Goal: Contribute content: Add original content to the website for others to see

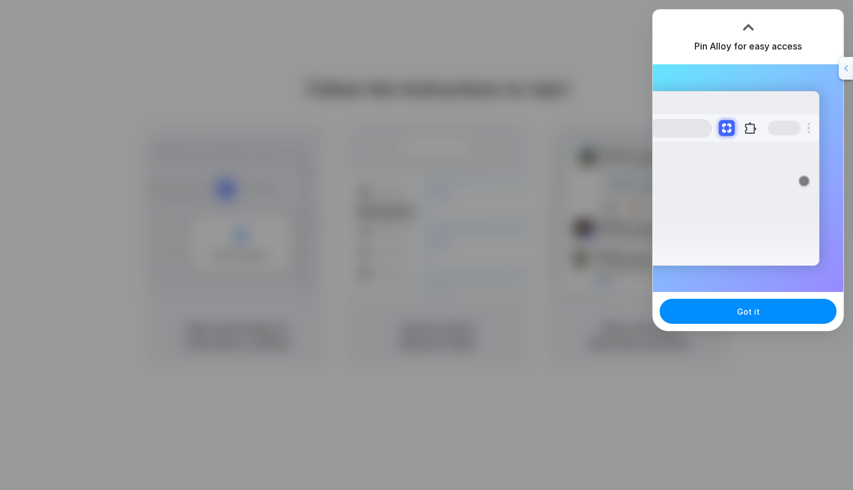
click at [512, 245] on div at bounding box center [512, 245] width 0 height 0
click at [534, 242] on div at bounding box center [426, 245] width 853 height 490
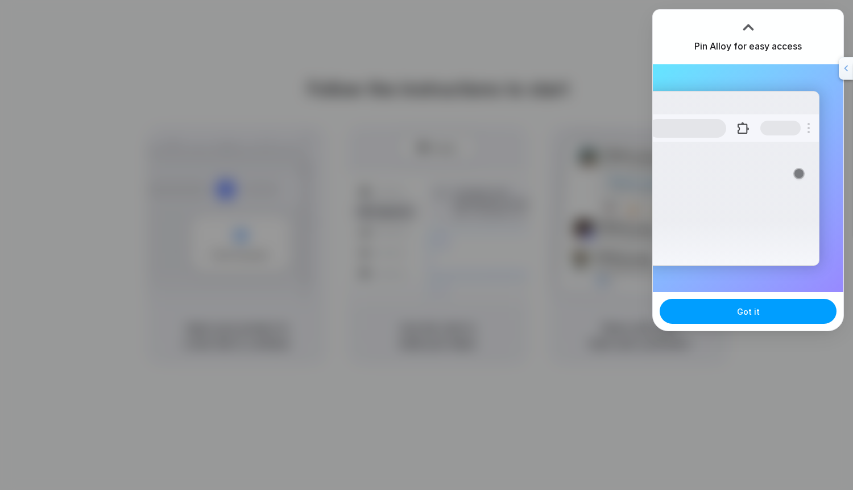
drag, startPoint x: 691, startPoint y: 293, endPoint x: 694, endPoint y: 316, distance: 23.5
click at [693, 305] on div "Got it" at bounding box center [748, 311] width 190 height 39
click at [695, 320] on button "Got it" at bounding box center [748, 311] width 177 height 25
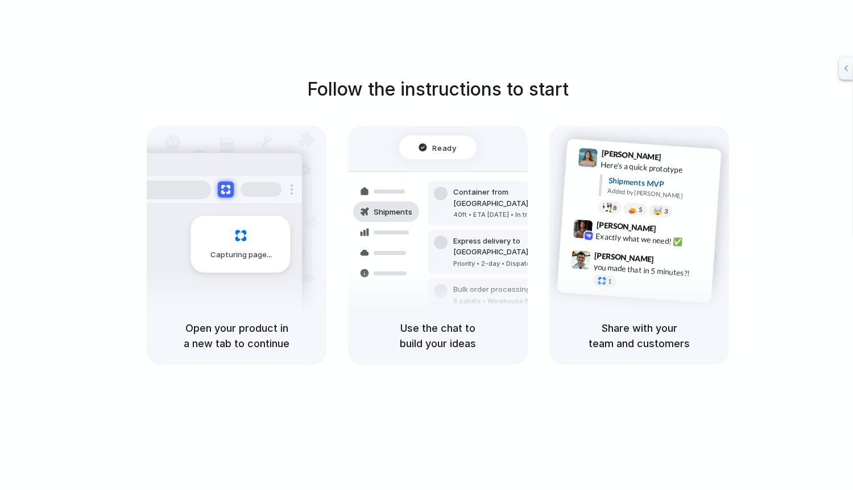
click at [512, 245] on div at bounding box center [512, 245] width 0 height 0
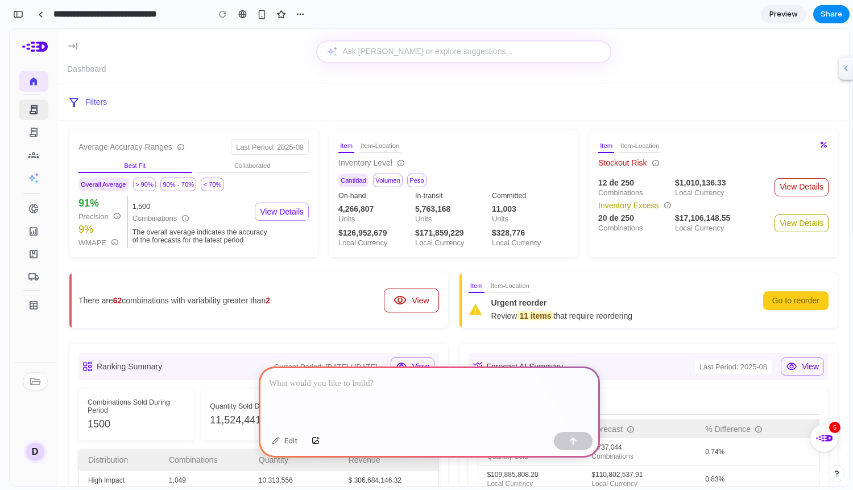
click at [32, 104] on span "receipt_long" at bounding box center [33, 109] width 11 height 11
click at [359, 386] on p at bounding box center [429, 383] width 321 height 14
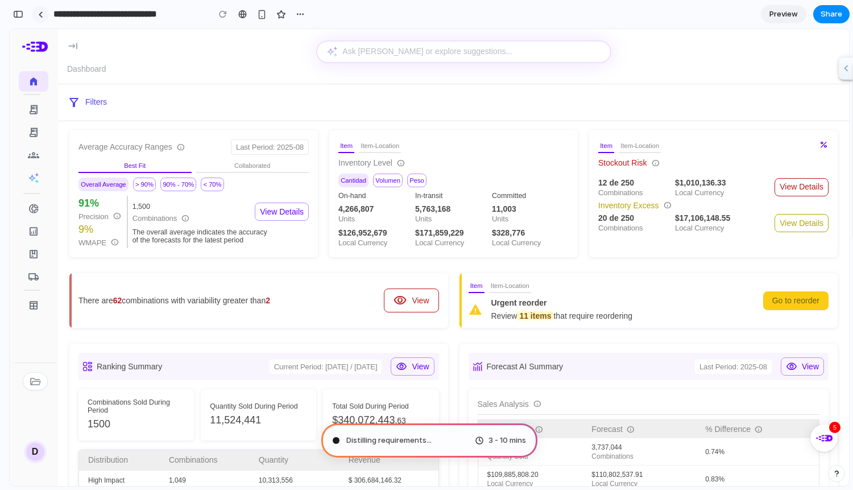
click at [39, 15] on div at bounding box center [40, 14] width 5 height 6
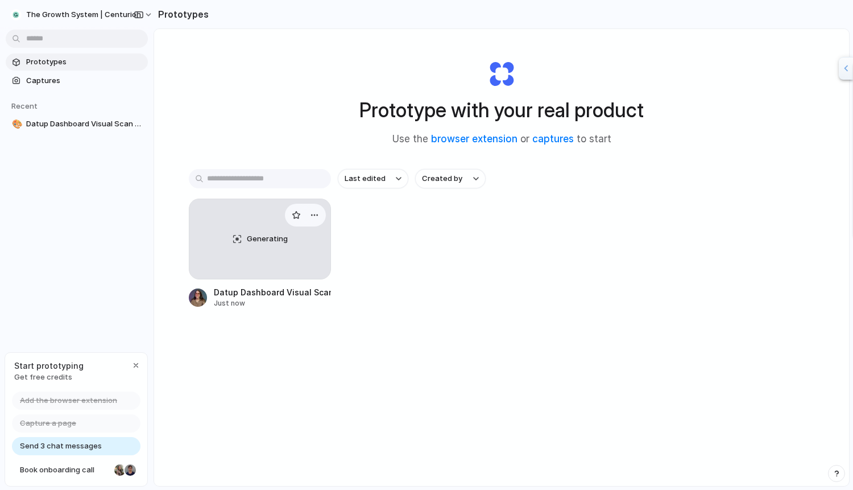
scroll to position [5, 0]
click at [274, 251] on div "Generating" at bounding box center [259, 240] width 141 height 80
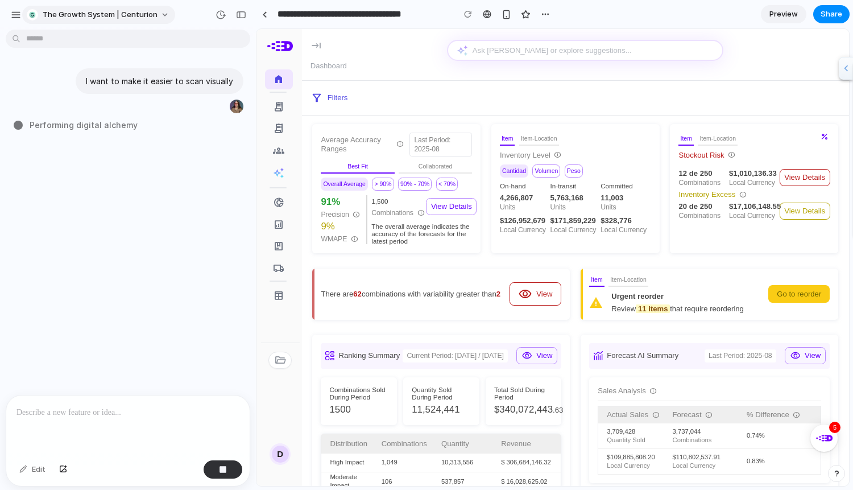
click at [42, 15] on div "The Growth System | Centurion" at bounding box center [92, 14] width 131 height 11
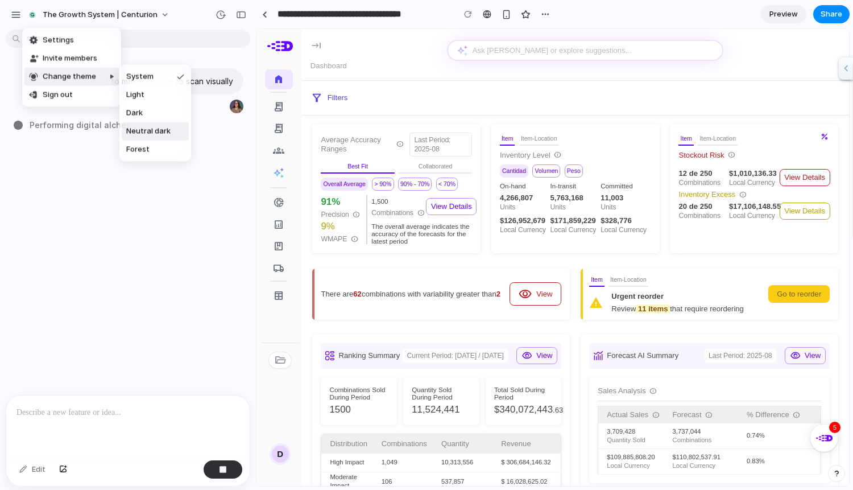
click at [150, 127] on span "Neutral dark" at bounding box center [148, 131] width 44 height 11
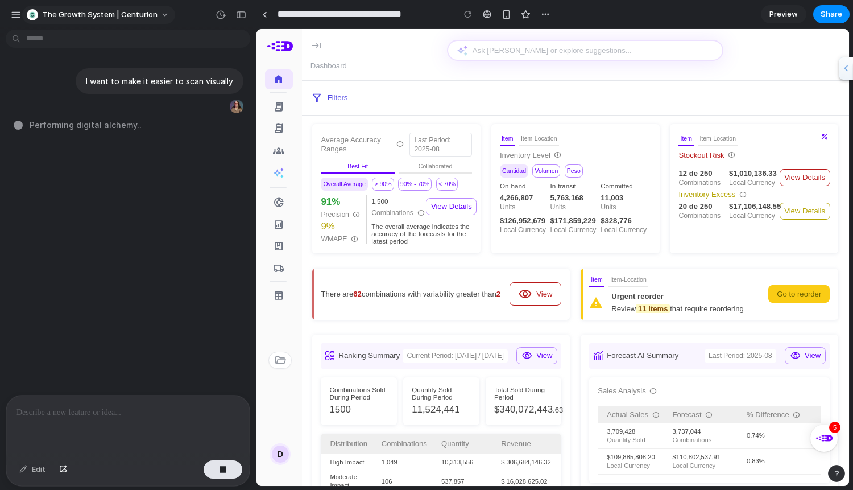
click at [105, 15] on span "The Growth System | Centurion" at bounding box center [100, 14] width 115 height 11
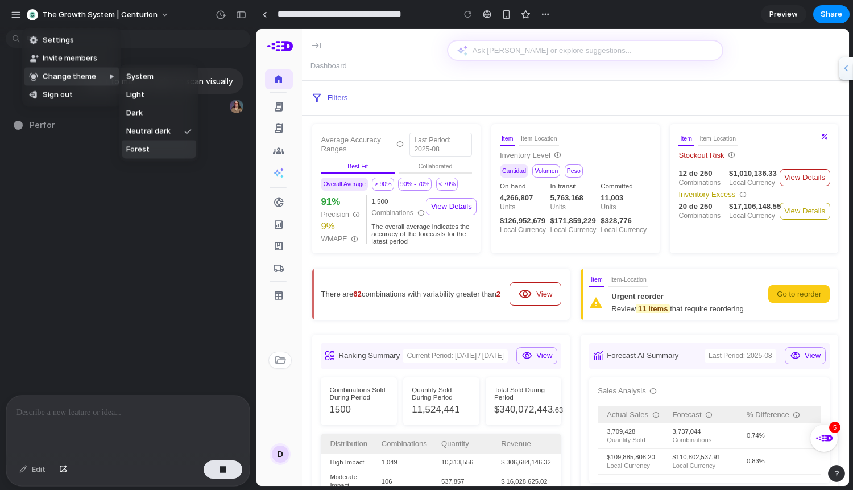
click at [155, 154] on li "Forest" at bounding box center [159, 149] width 74 height 18
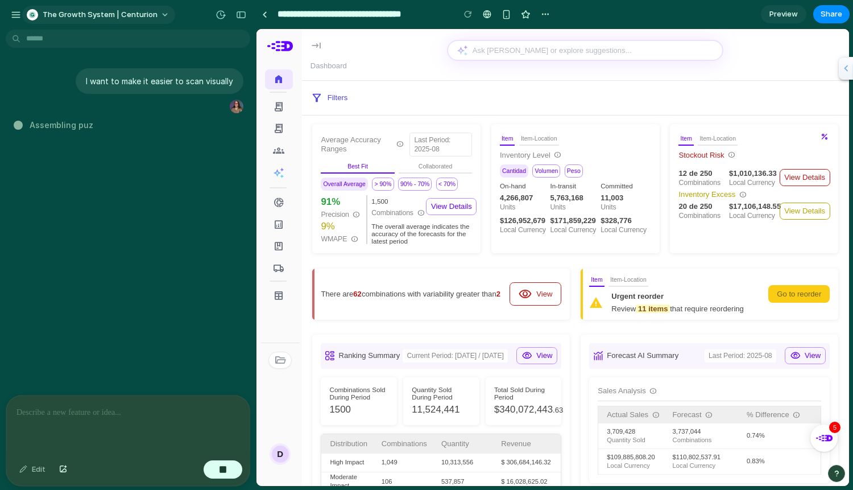
click at [141, 16] on span "The Growth System | Centurion" at bounding box center [100, 14] width 115 height 11
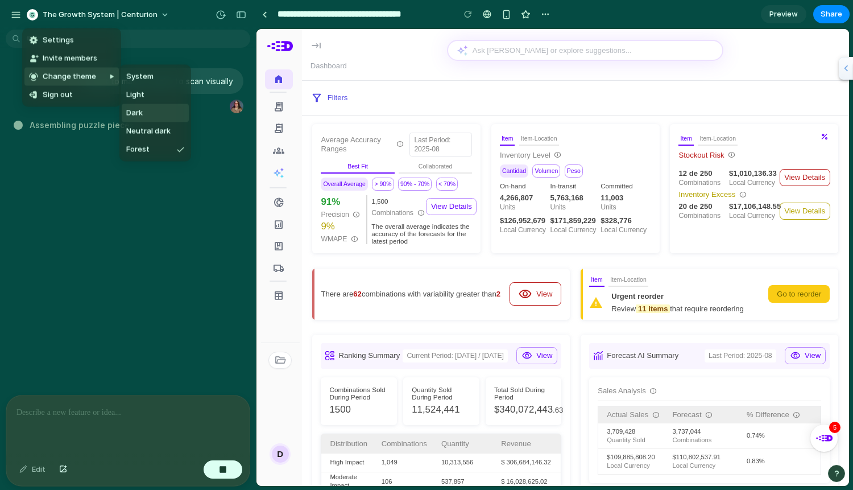
click at [148, 106] on li "Dark" at bounding box center [155, 113] width 67 height 18
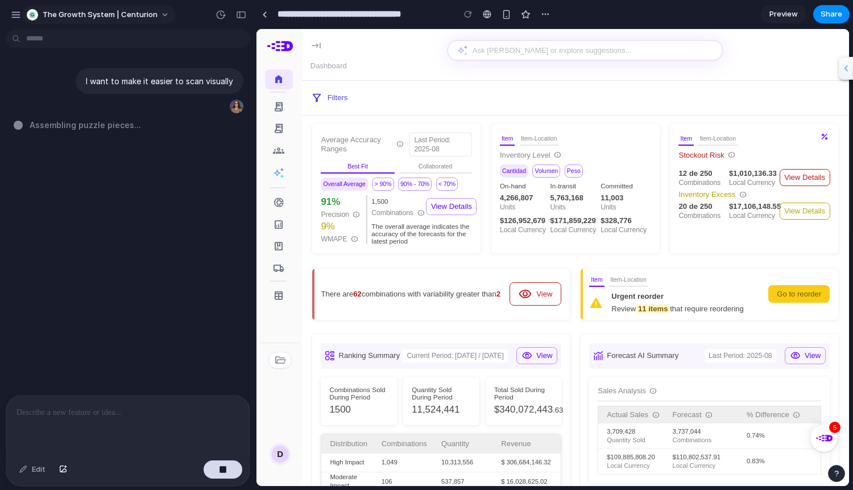
drag, startPoint x: 144, startPoint y: 4, endPoint x: 145, endPoint y: 13, distance: 9.2
click at [144, 6] on div "The Growth System | Centurion" at bounding box center [128, 13] width 256 height 27
click at [145, 13] on span "The Growth System | Centurion" at bounding box center [100, 14] width 115 height 11
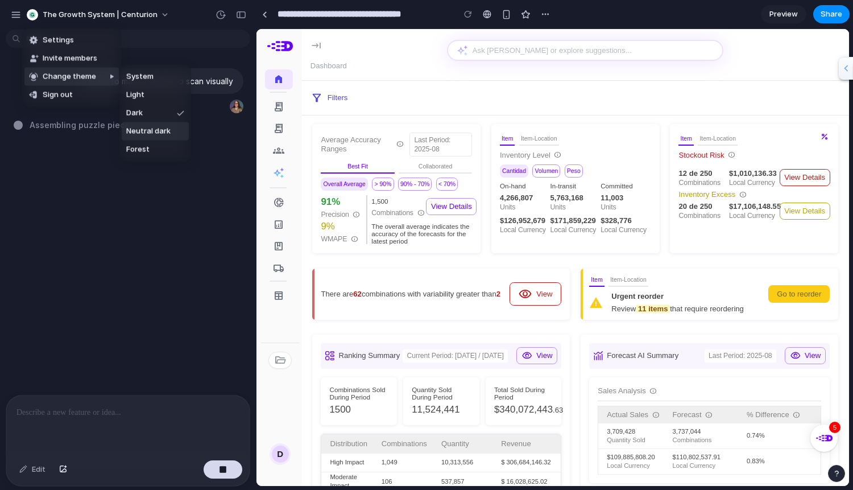
click at [163, 132] on span "Neutral dark" at bounding box center [148, 131] width 44 height 11
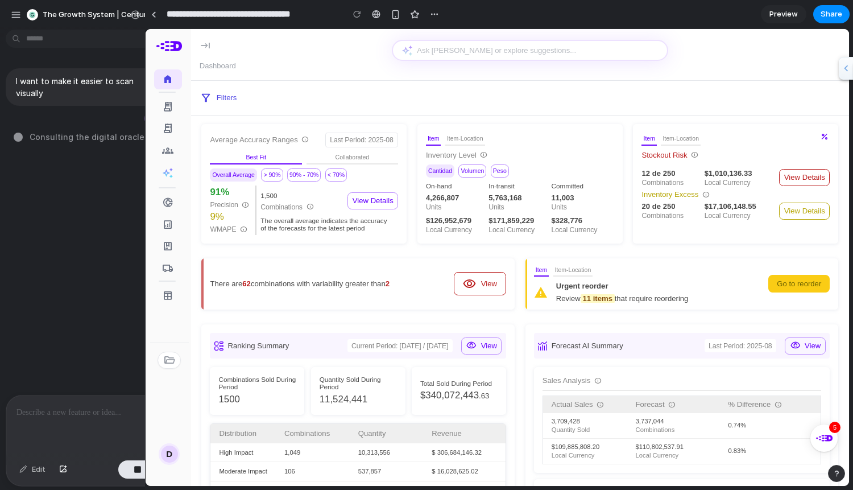
drag, startPoint x: 255, startPoint y: 104, endPoint x: 145, endPoint y: 127, distance: 112.7
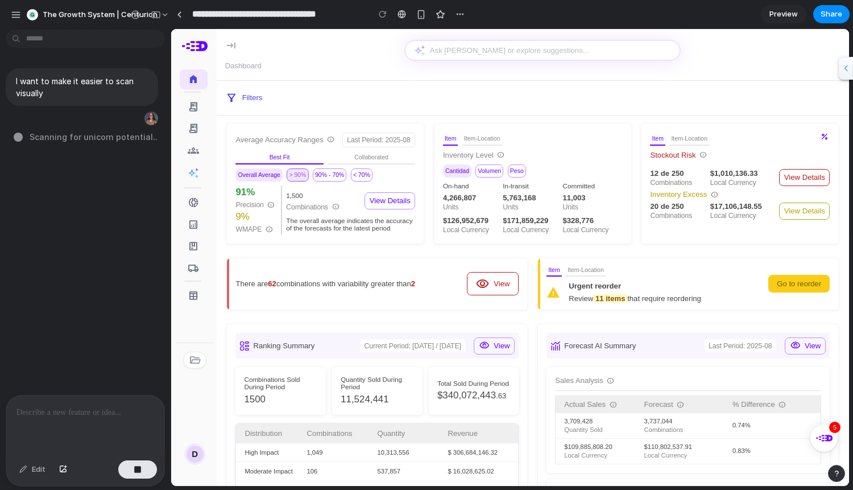
click at [304, 181] on button "> 90%" at bounding box center [298, 174] width 22 height 13
click at [200, 172] on div at bounding box center [194, 173] width 28 height 20
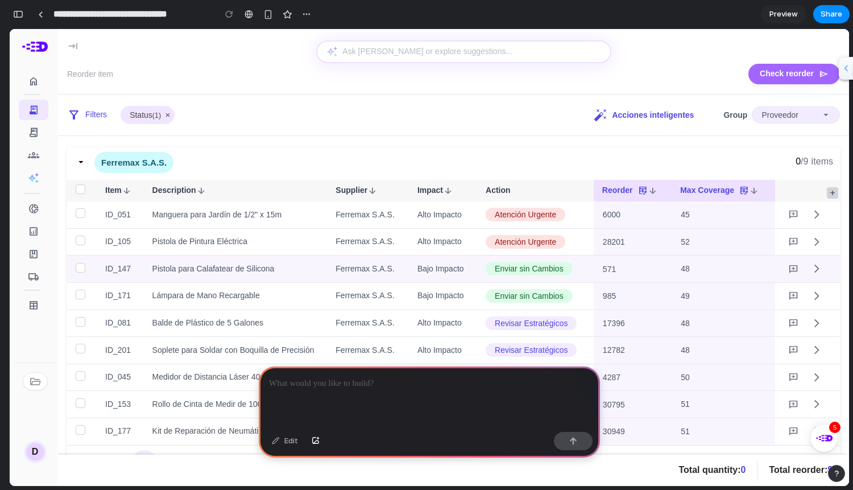
click at [224, 255] on td "Pistola para Calafatear de Silicona" at bounding box center [236, 268] width 184 height 27
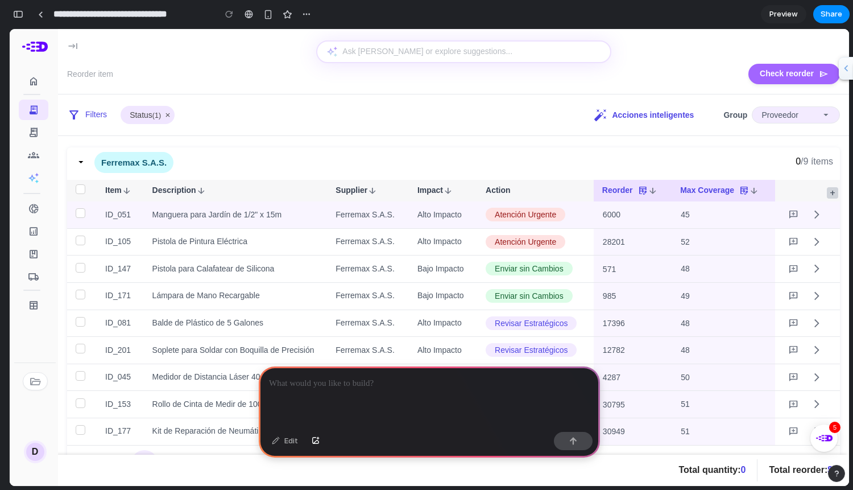
click at [159, 209] on span "Manguera para Jardín de 1/2" x 15m" at bounding box center [235, 214] width 167 height 11
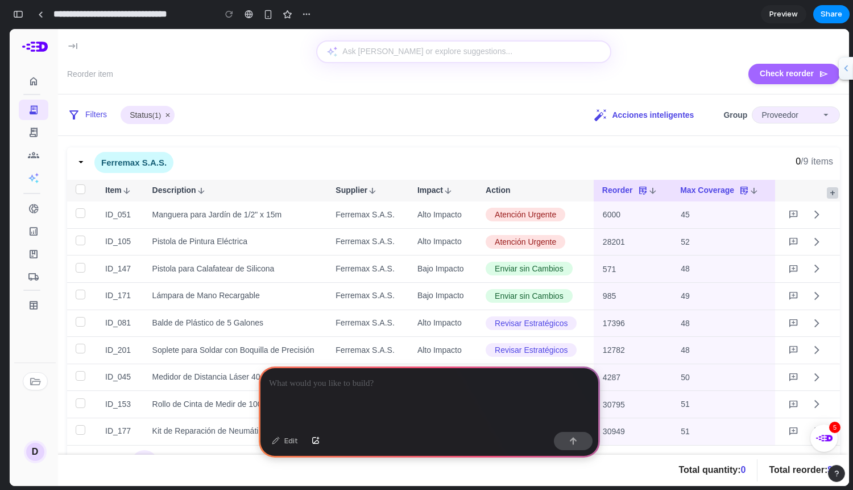
click at [446, 400] on div at bounding box center [429, 396] width 341 height 61
click at [267, 15] on div "button" at bounding box center [268, 15] width 10 height 10
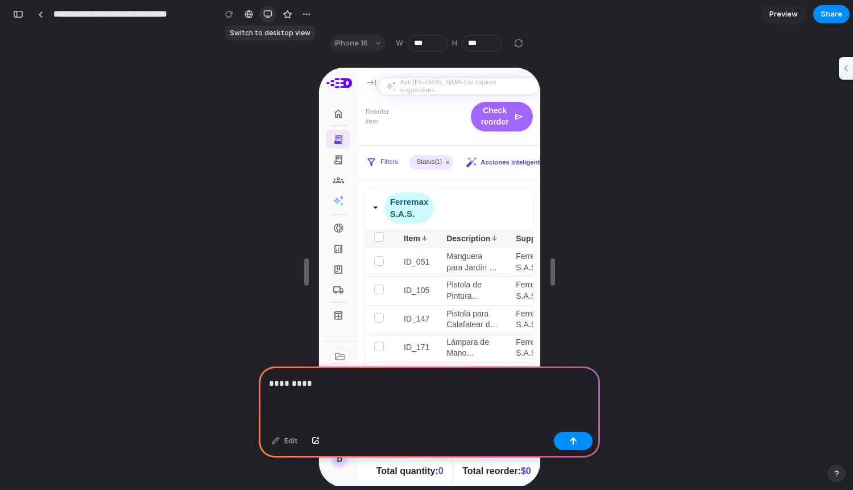
click at [266, 16] on div "button" at bounding box center [267, 14] width 9 height 9
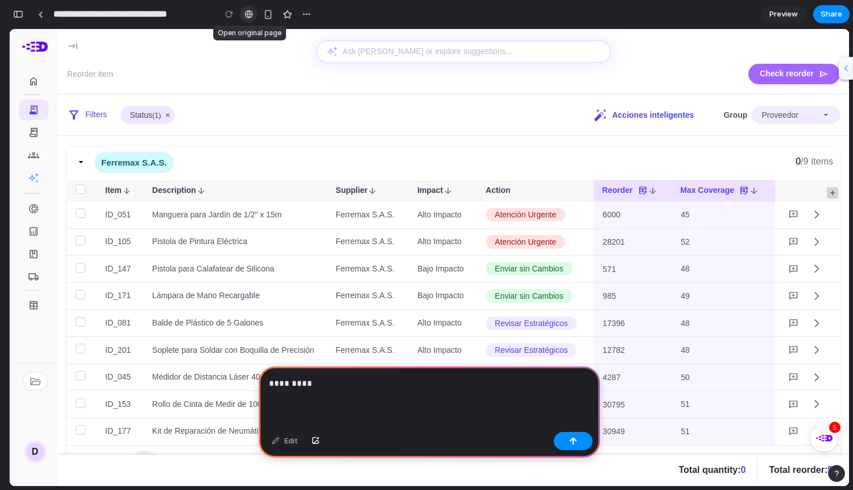
click at [248, 16] on div at bounding box center [248, 14] width 9 height 9
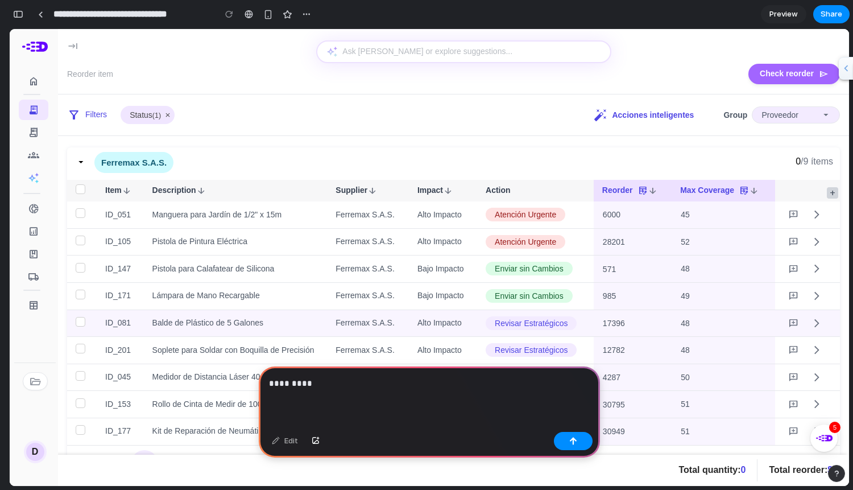
click at [194, 317] on span "Balde de Plástico de 5 Galones" at bounding box center [235, 322] width 167 height 11
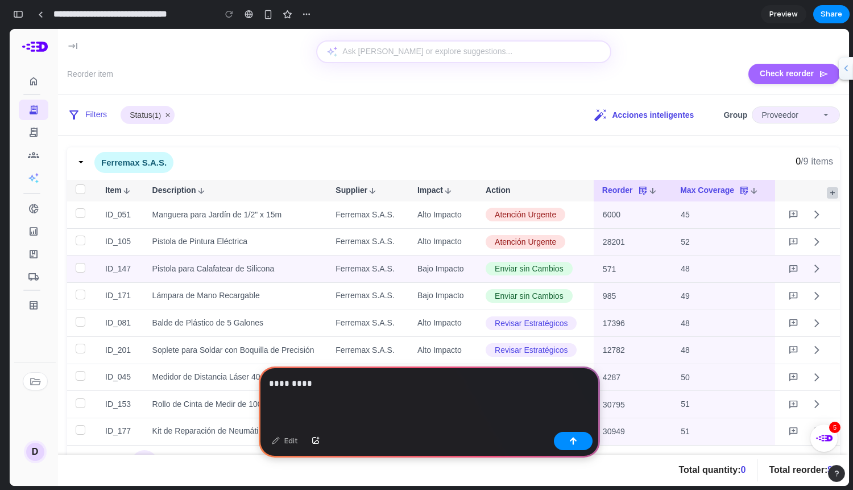
click at [479, 255] on td "Enviar sin Cambios" at bounding box center [535, 268] width 117 height 27
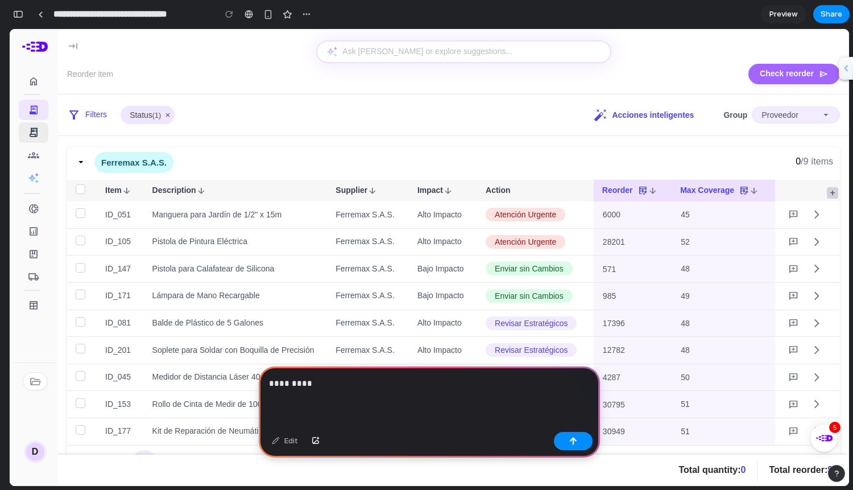
click at [23, 128] on div "receipt_long" at bounding box center [33, 132] width 20 height 11
click at [39, 156] on div "groups" at bounding box center [34, 155] width 30 height 20
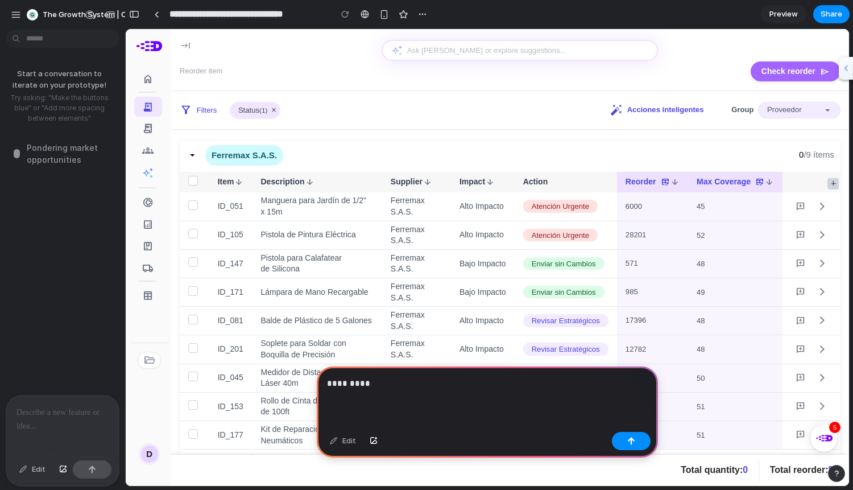
click at [28, 466] on div "Edit" at bounding box center [33, 469] width 38 height 18
click at [28, 472] on div "Edit" at bounding box center [33, 469] width 38 height 18
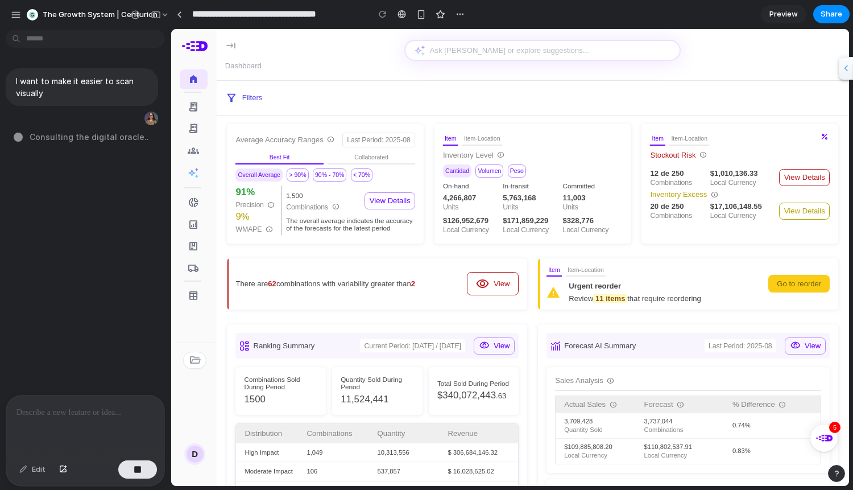
click at [105, 140] on span "Consulting the digital oracle .." at bounding box center [89, 137] width 119 height 12
